Goal: Navigation & Orientation: Find specific page/section

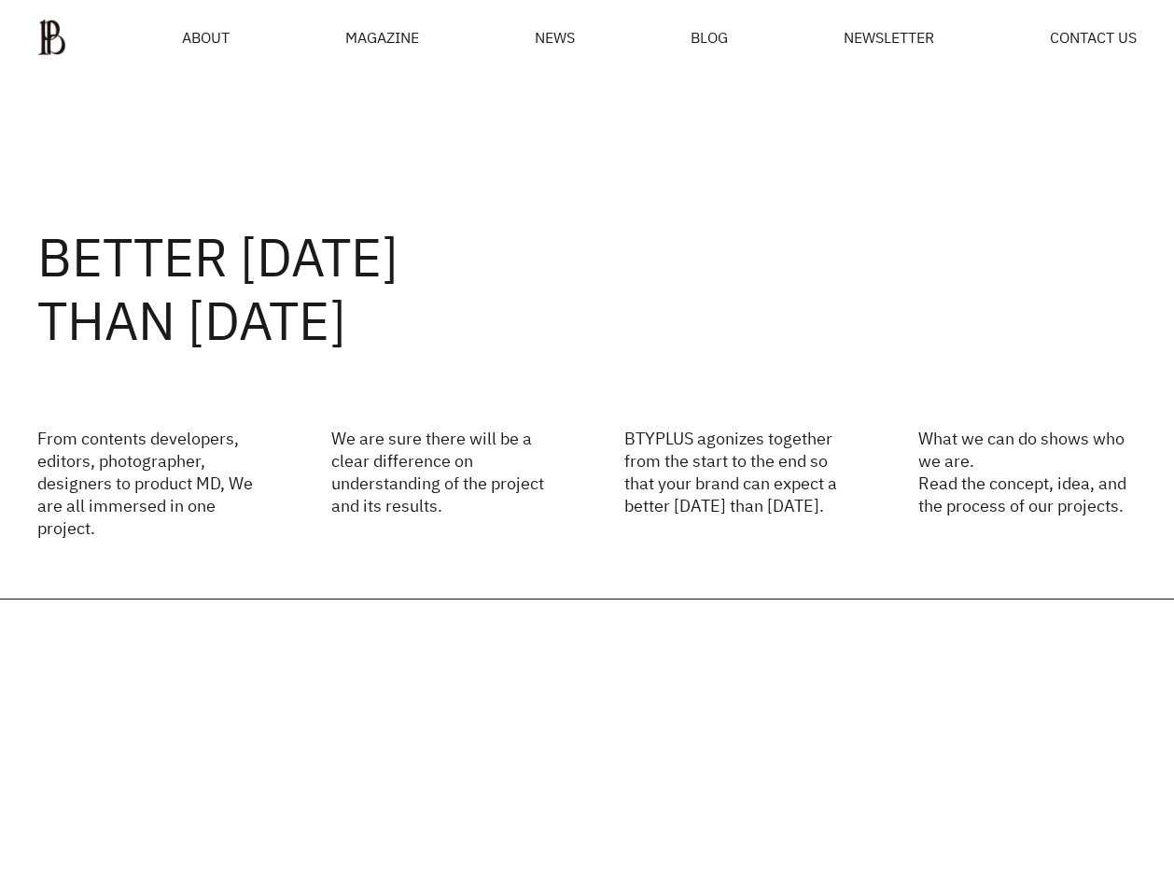
click at [357, 38] on div "MAGAZINE" at bounding box center [382, 37] width 74 height 15
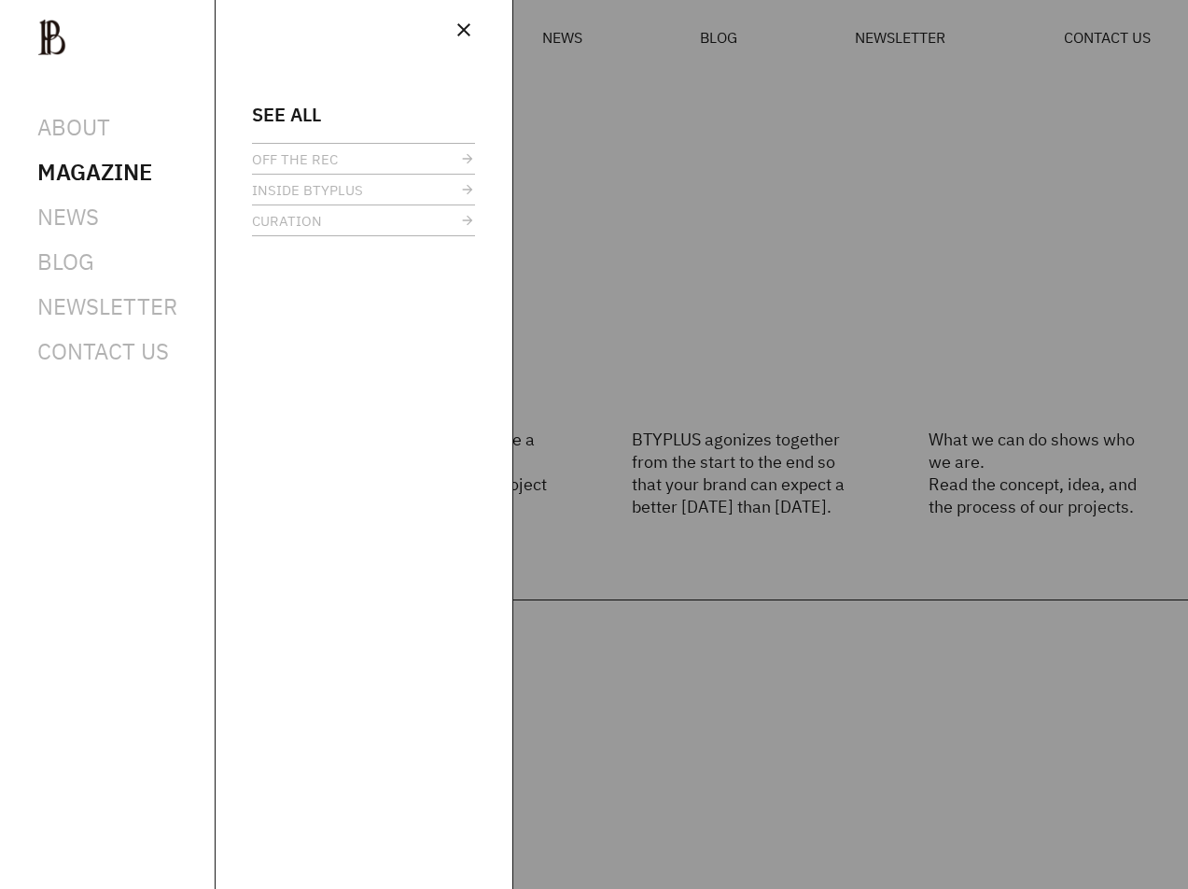
click at [618, 110] on div at bounding box center [594, 444] width 1188 height 889
click at [479, 35] on div "close SEE ALL OFF THE REC INSIDE BTYPLUS CURATION" at bounding box center [364, 444] width 299 height 889
drag, startPoint x: 462, startPoint y: 25, endPoint x: 481, endPoint y: 32, distance: 19.8
click at [462, 26] on span "close" at bounding box center [464, 30] width 22 height 22
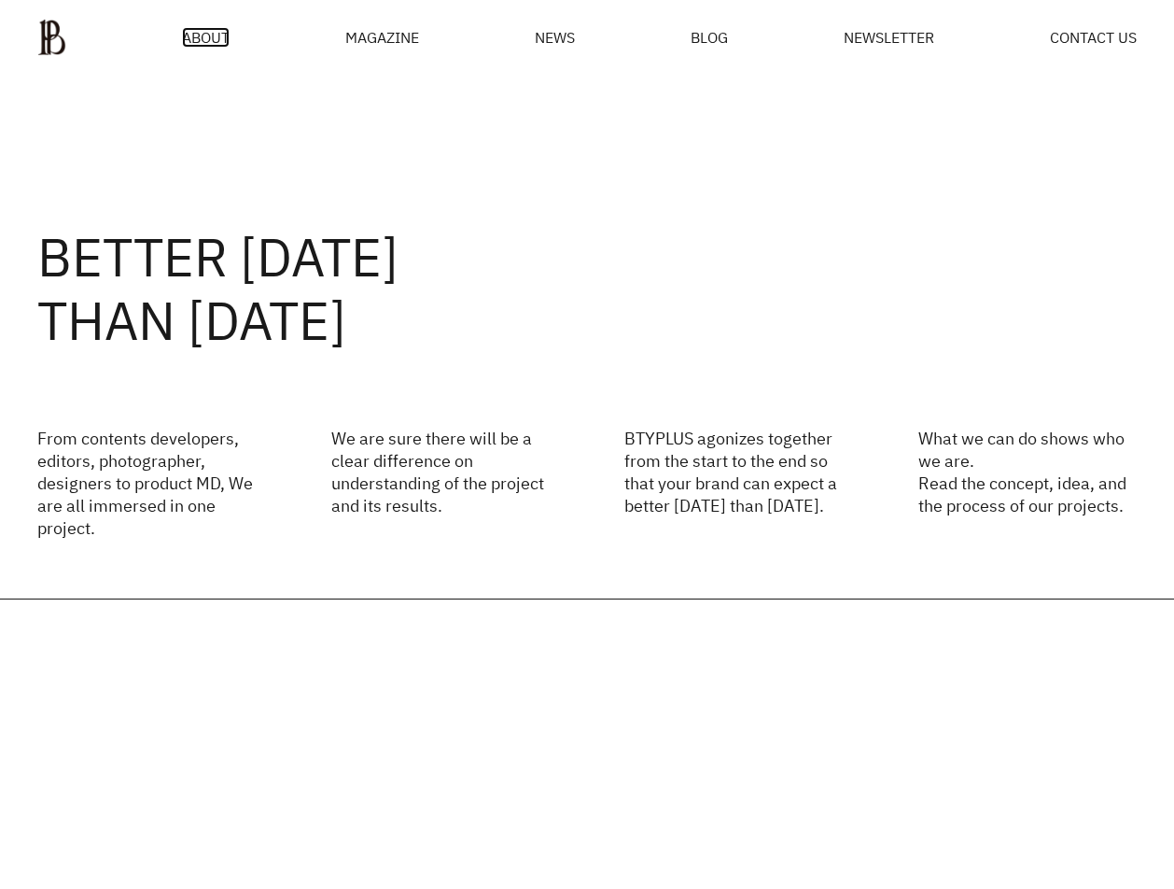
click at [203, 40] on span "ABOUT" at bounding box center [206, 37] width 48 height 15
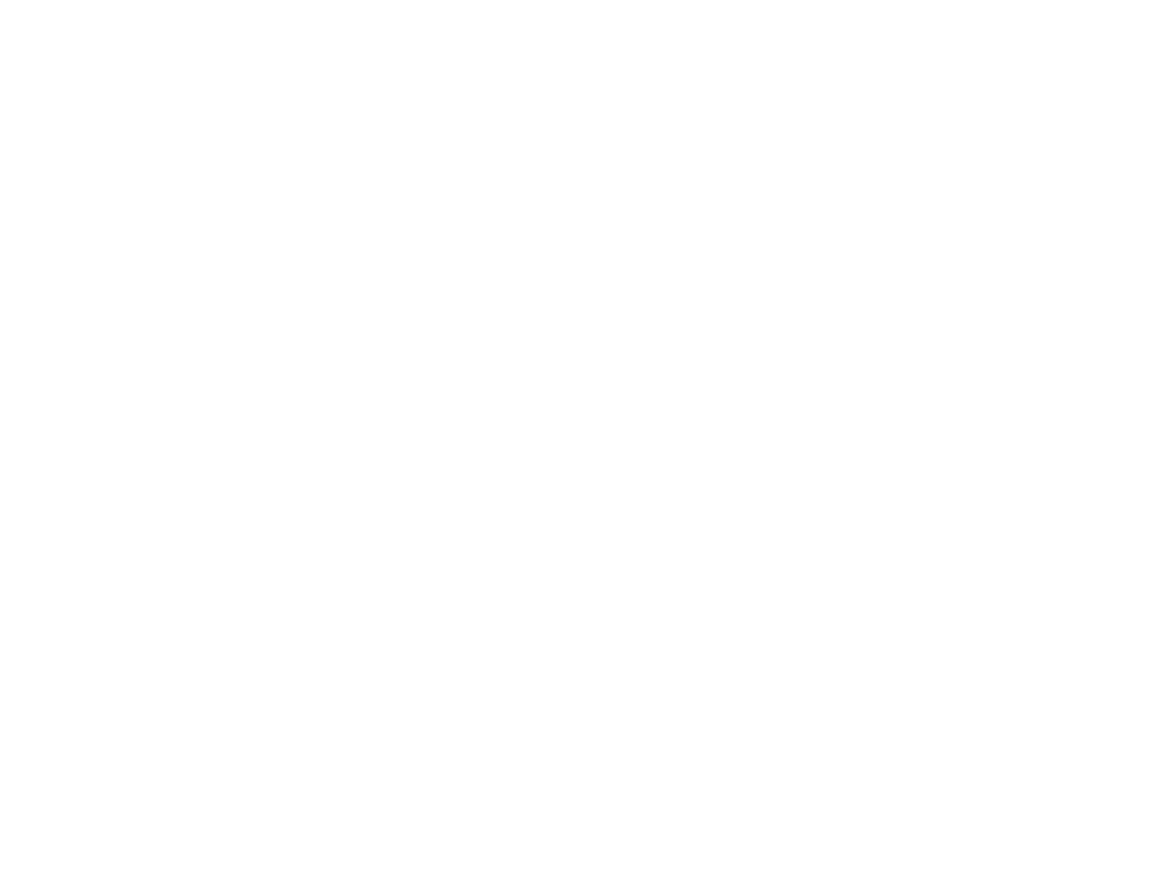
click at [0, 0] on html at bounding box center [0, 0] width 0 height 0
